Goal: Navigation & Orientation: Find specific page/section

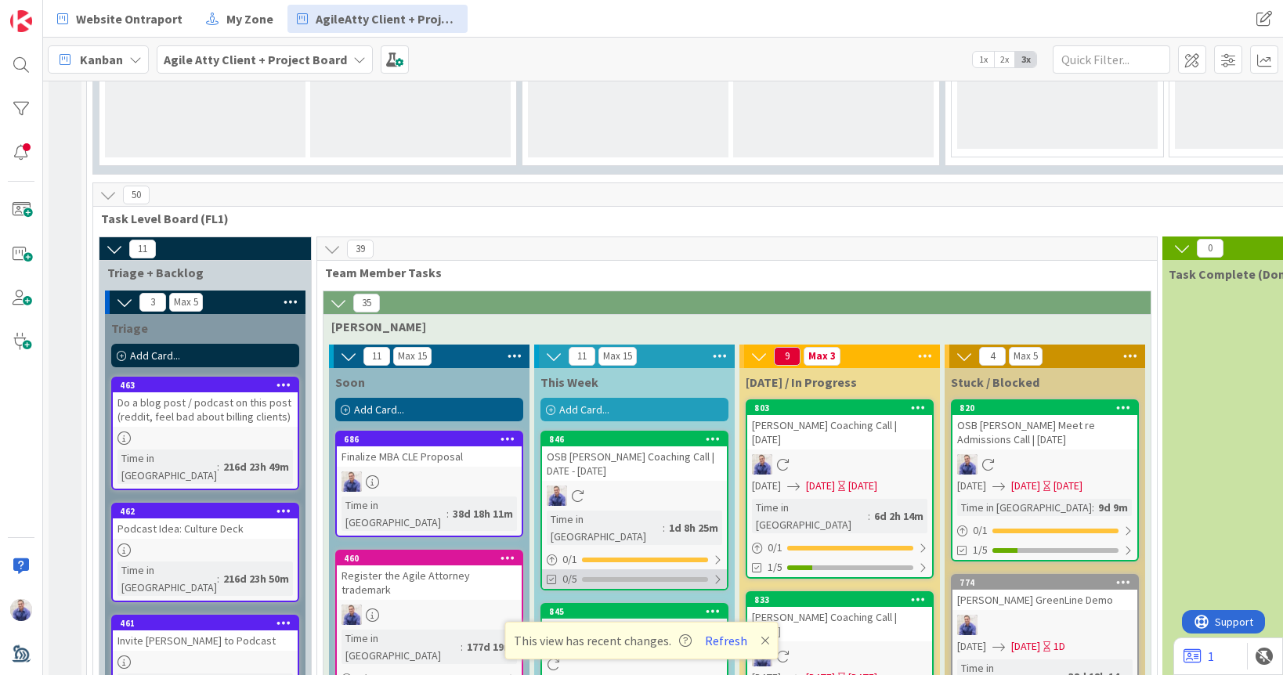
scroll to position [1579, 0]
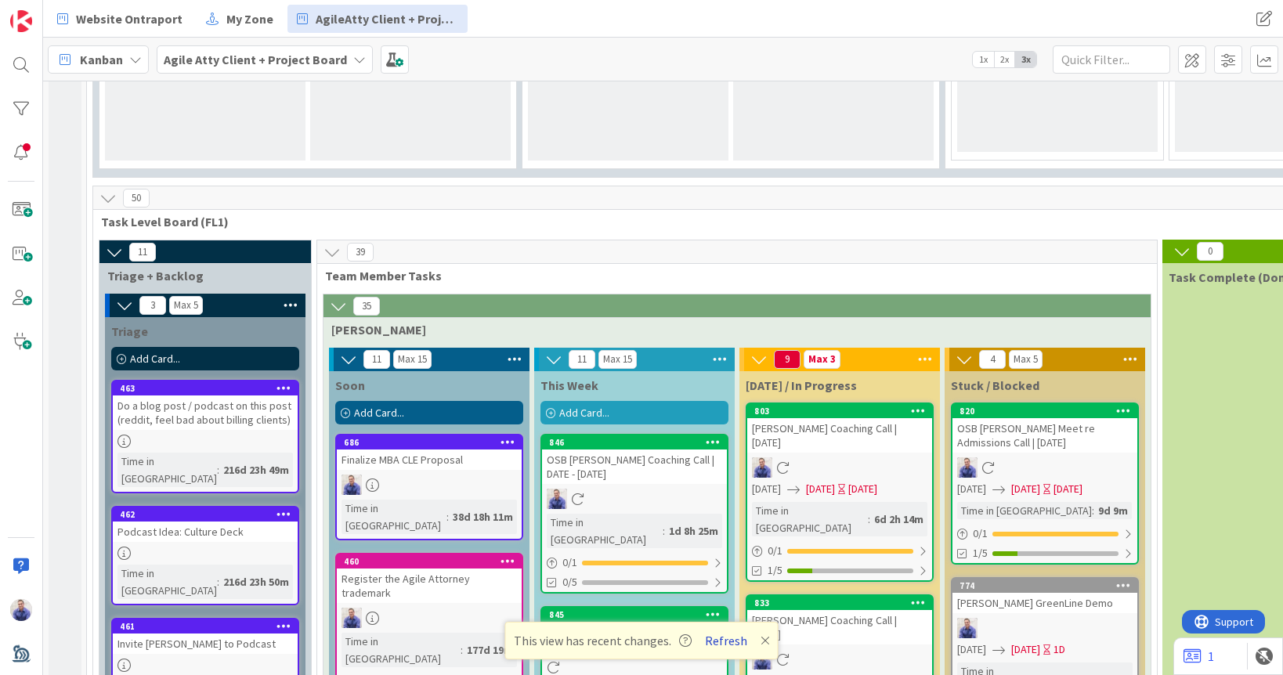
click at [724, 642] on button "Refresh" at bounding box center [726, 641] width 53 height 20
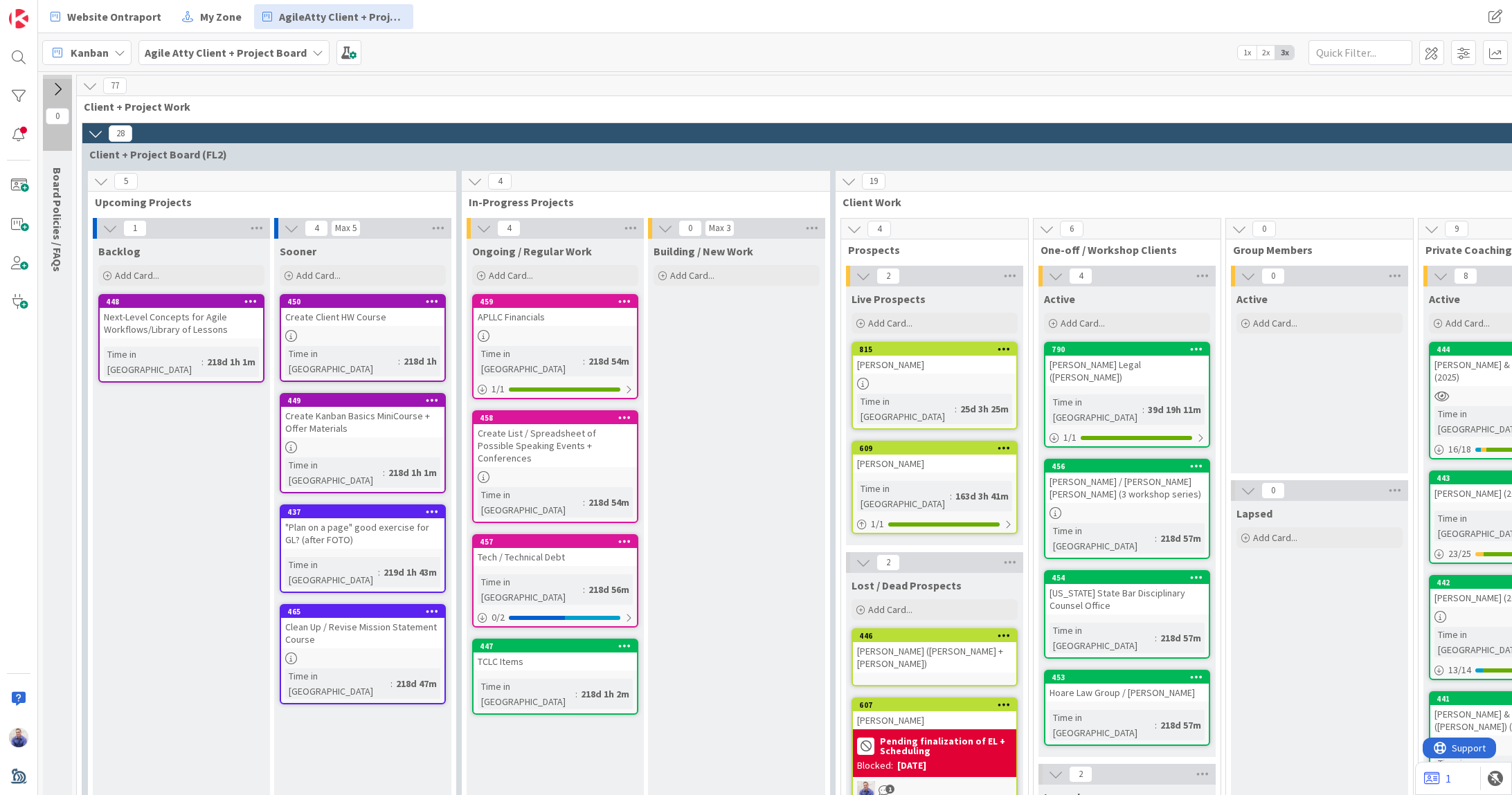
click at [103, 180] on icon at bounding box center [101, 181] width 15 height 15
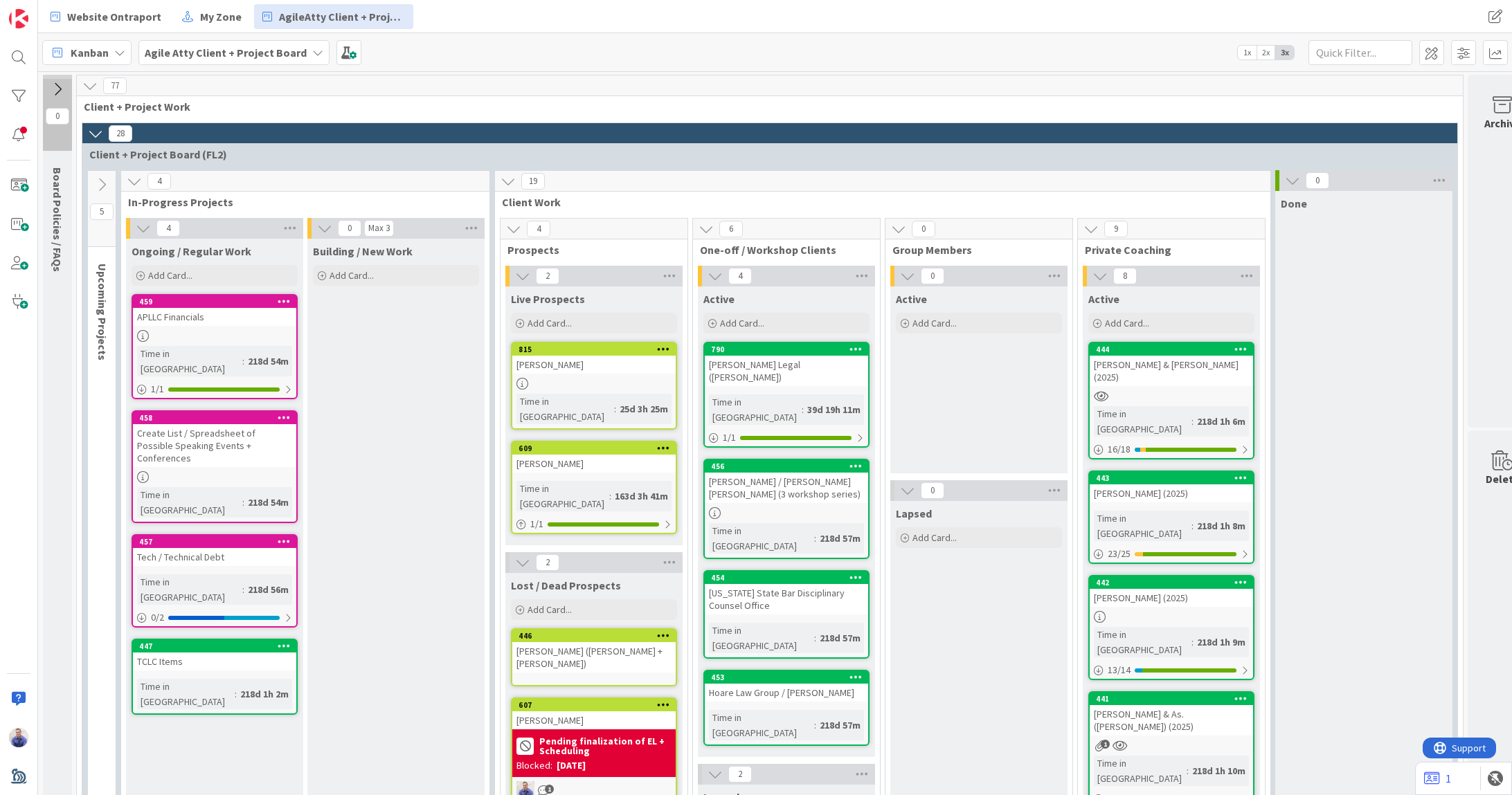
click at [103, 181] on icon at bounding box center [102, 185] width 15 height 15
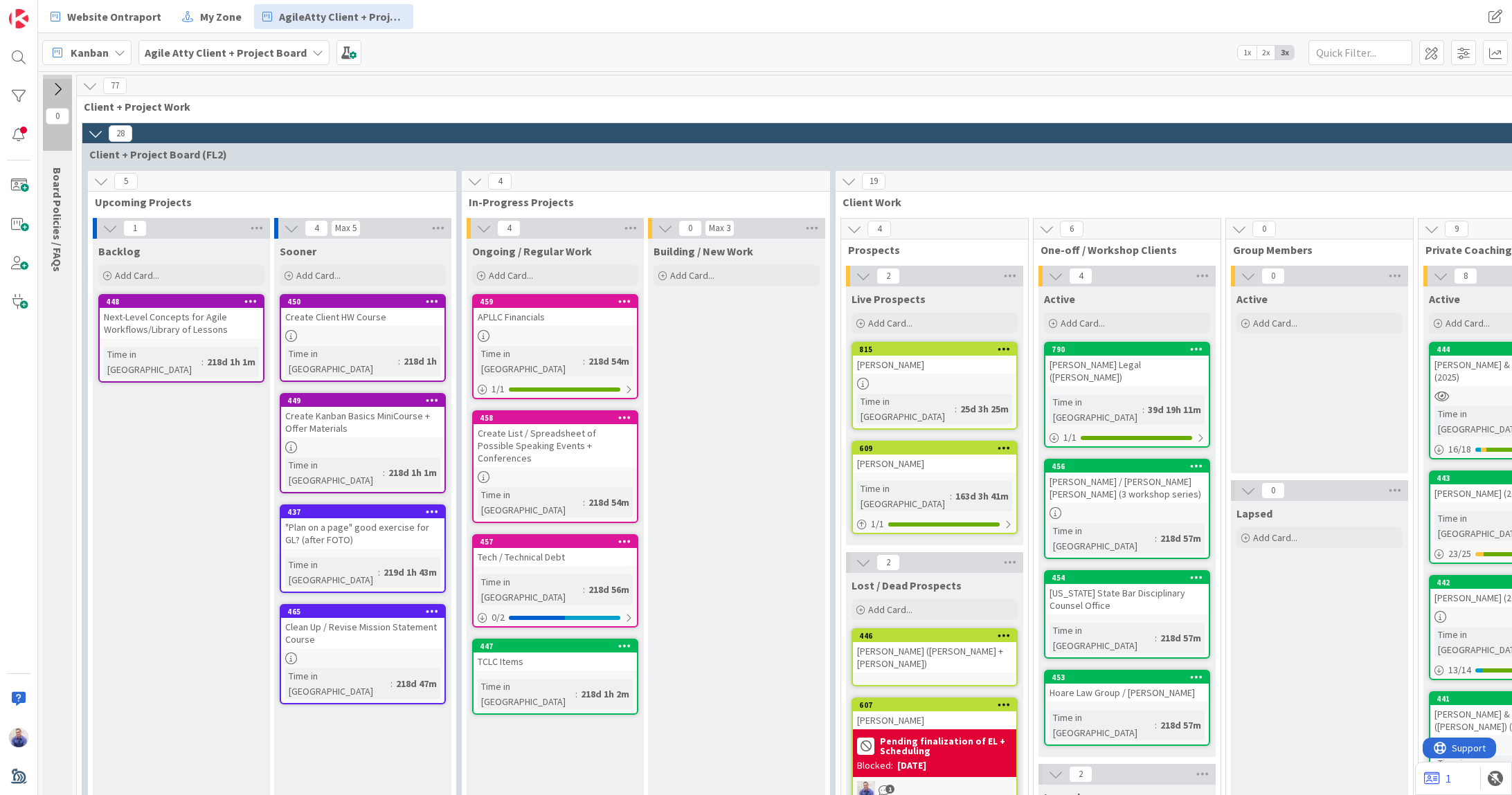
click at [95, 131] on icon at bounding box center [95, 133] width 15 height 15
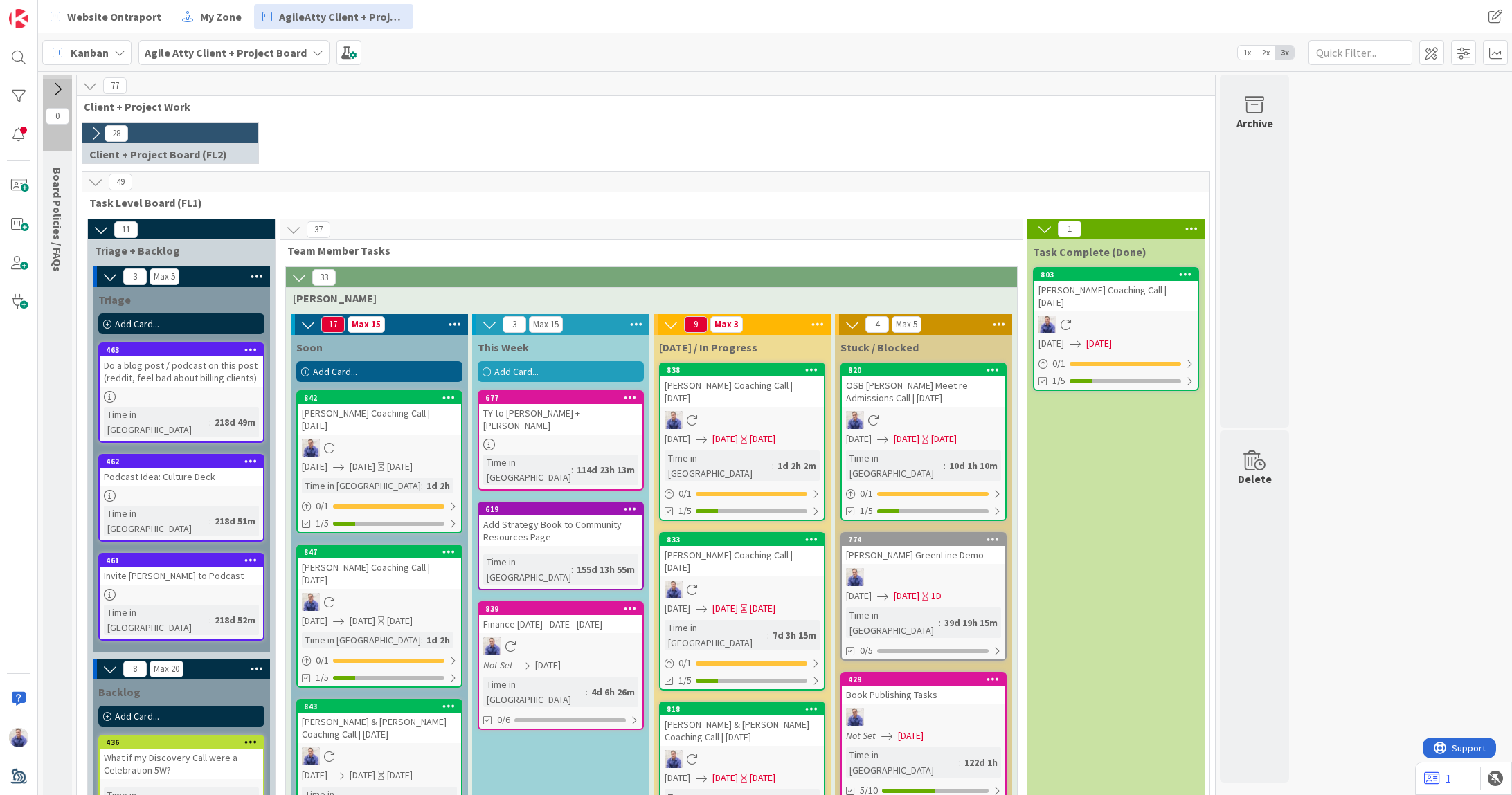
click at [730, 404] on div "Reuter Corbett Coaching Call | 2025/10/01" at bounding box center [741, 391] width 163 height 30
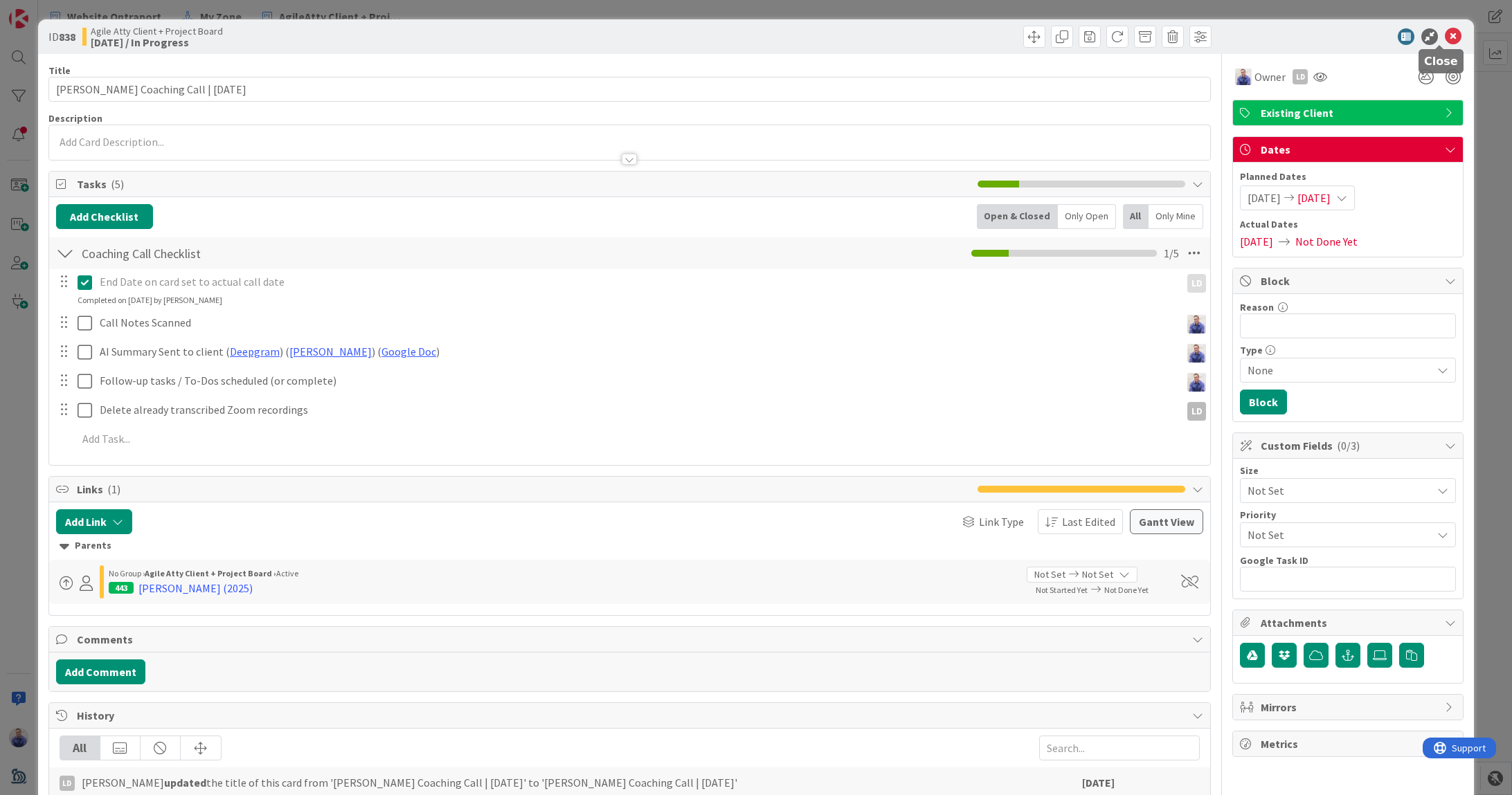
click at [1445, 30] on icon at bounding box center [1453, 36] width 17 height 17
